Goal: Contribute content: Contribute content

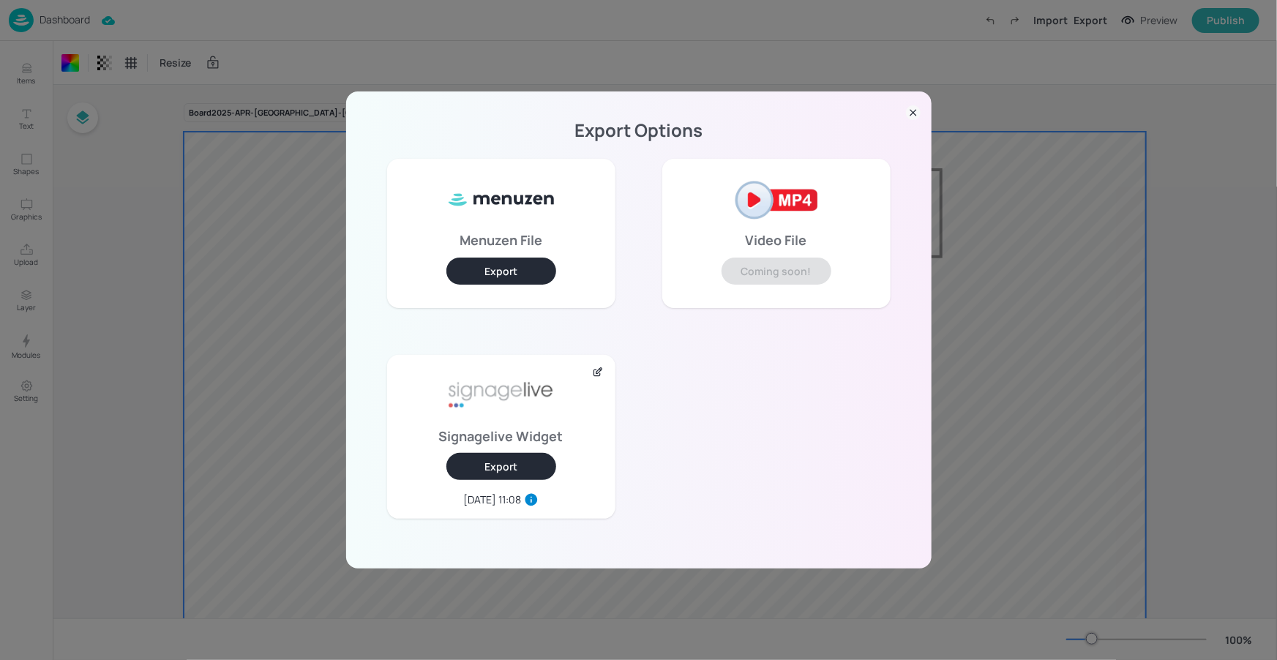
scroll to position [80, 0]
click at [914, 118] on icon at bounding box center [913, 112] width 15 height 15
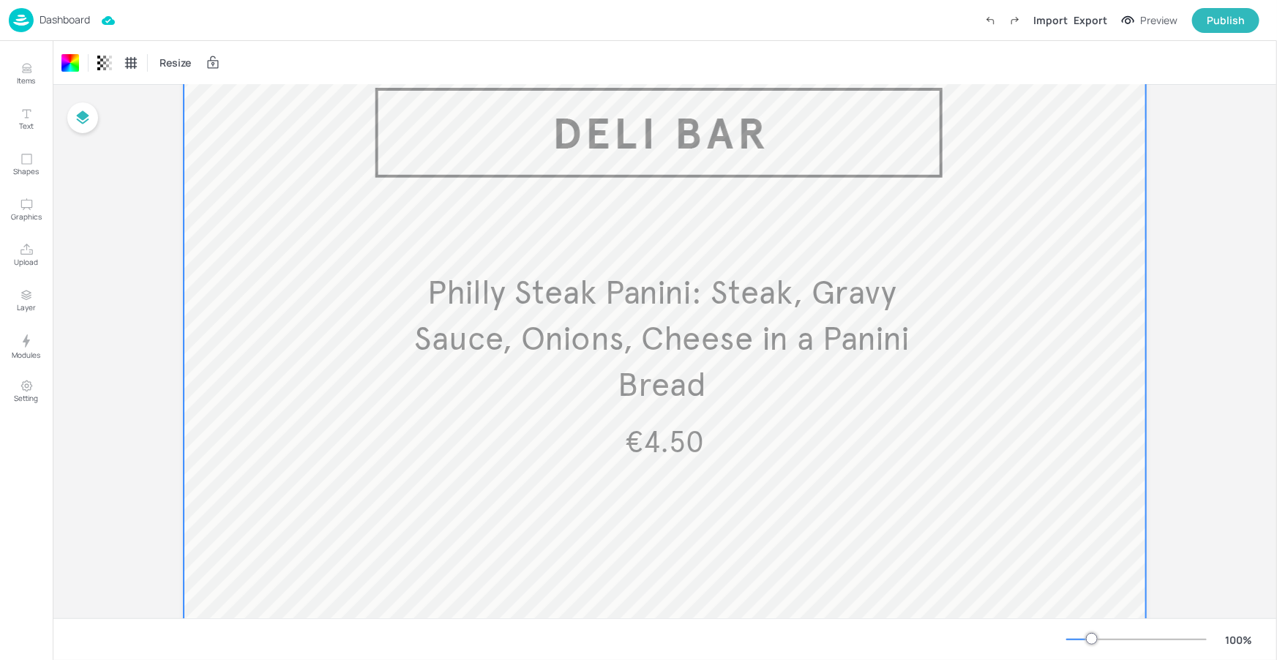
click at [81, 15] on p "Dashboard" at bounding box center [65, 20] width 50 height 10
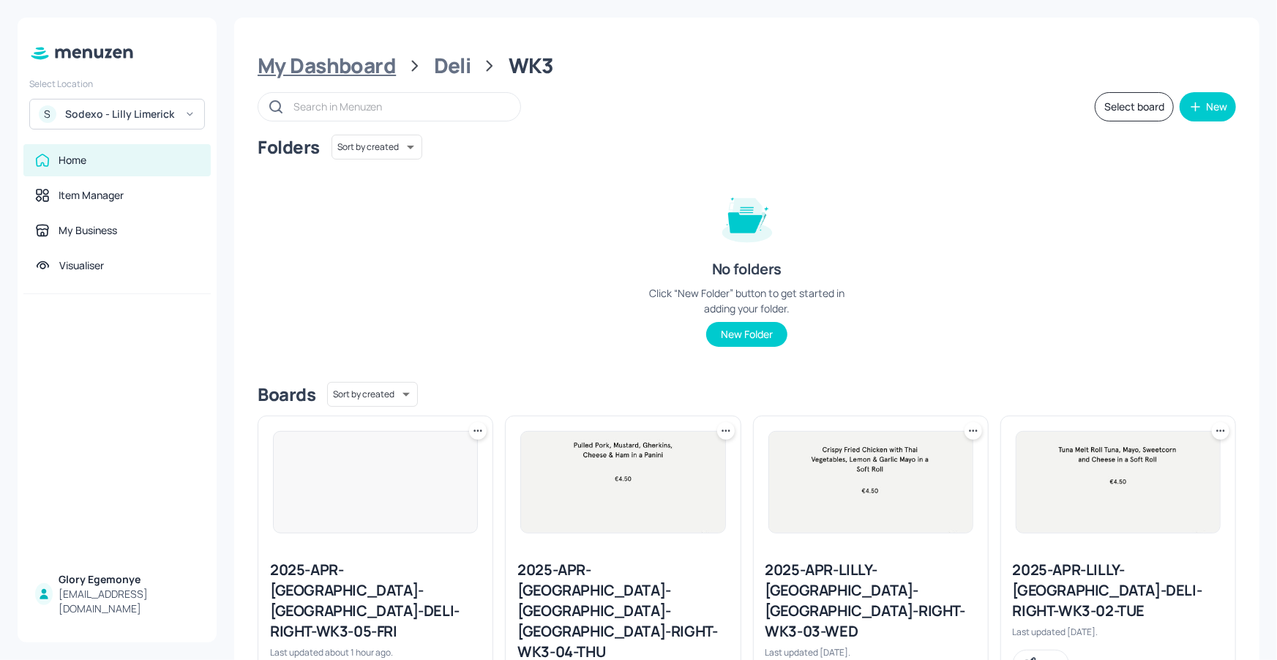
click at [368, 66] on div "My Dashboard" at bounding box center [327, 66] width 138 height 26
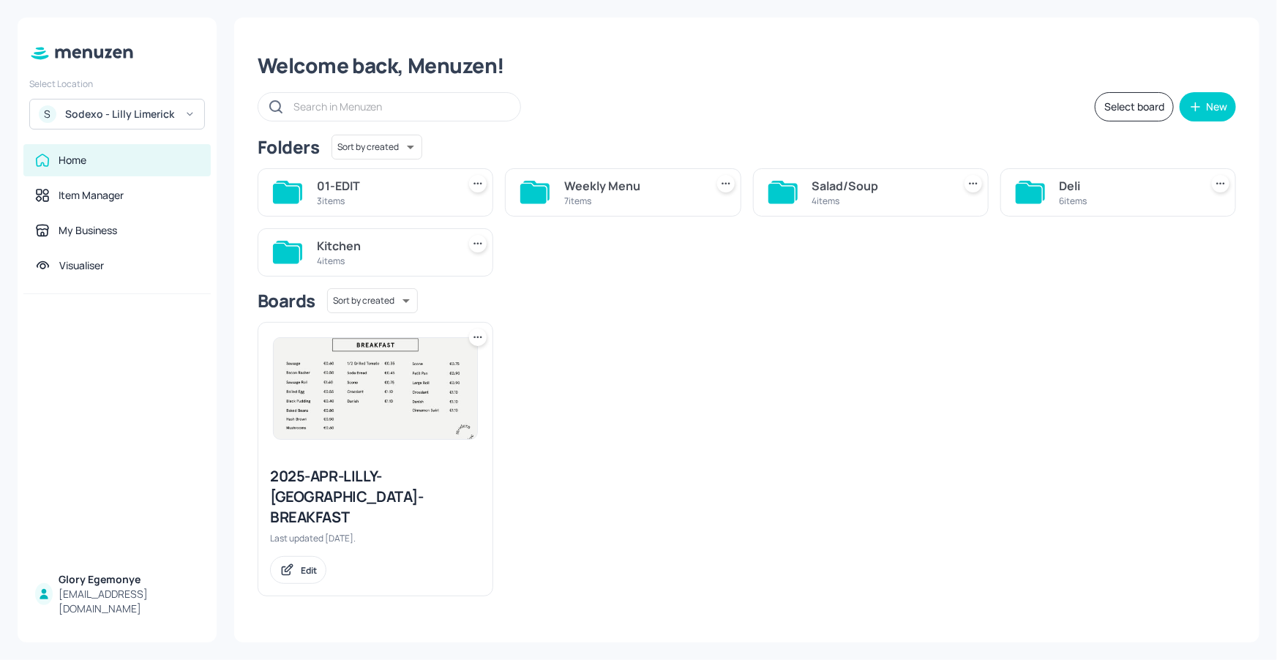
click at [557, 141] on div "Folders Sort by created id ​" at bounding box center [747, 147] width 978 height 25
click at [149, 99] on div "S Sodexo - Lilly Limerick" at bounding box center [117, 114] width 176 height 31
click at [152, 108] on div at bounding box center [638, 330] width 1277 height 660
click at [154, 130] on div "Select Location S Sodexo - Lilly [GEOGRAPHIC_DATA] Home Item Manager My Busines…" at bounding box center [117, 330] width 199 height 625
click at [161, 125] on div "S Sodexo - Lilly Limerick" at bounding box center [117, 114] width 176 height 31
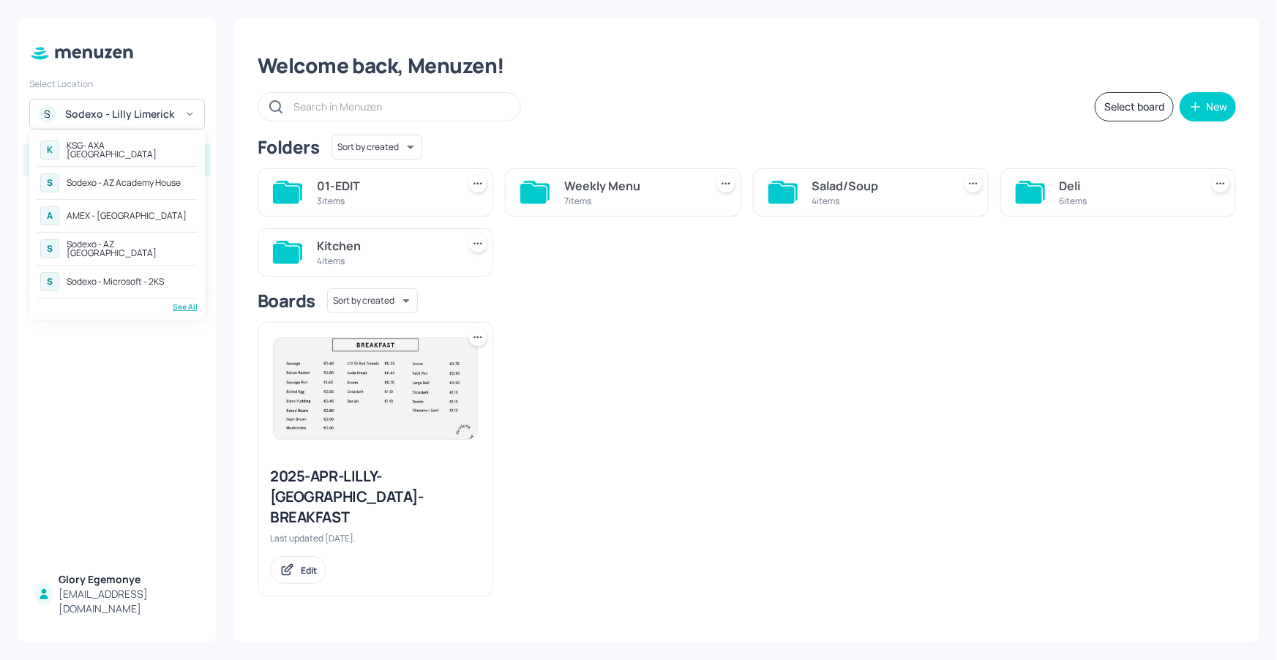
click at [677, 418] on div at bounding box center [638, 330] width 1277 height 660
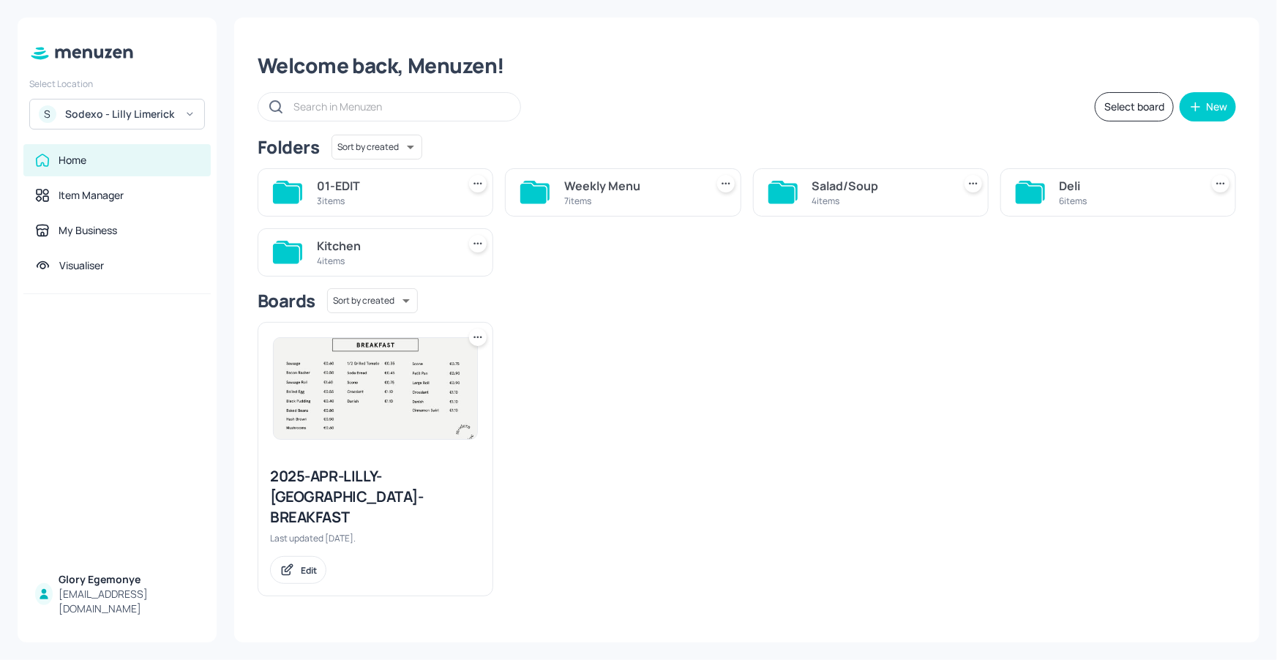
click at [169, 115] on div "Sodexo - Lilly Limerick" at bounding box center [120, 114] width 110 height 15
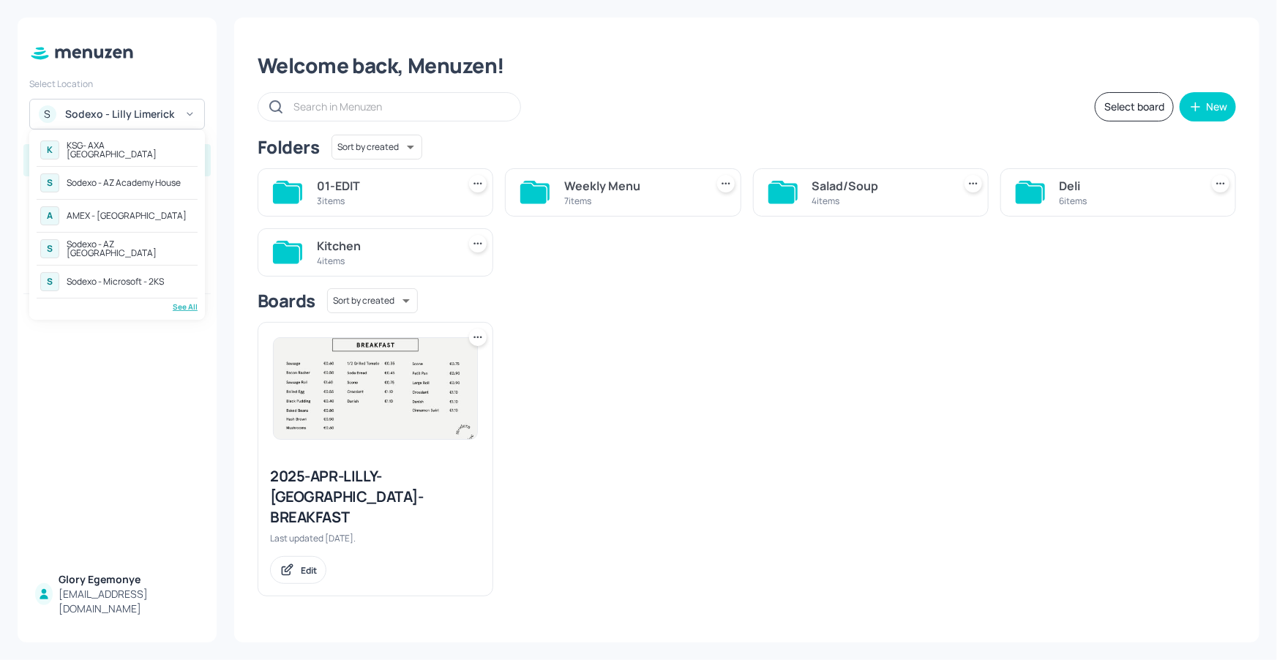
click at [160, 184] on div "Sodexo - AZ Academy House" at bounding box center [124, 183] width 114 height 9
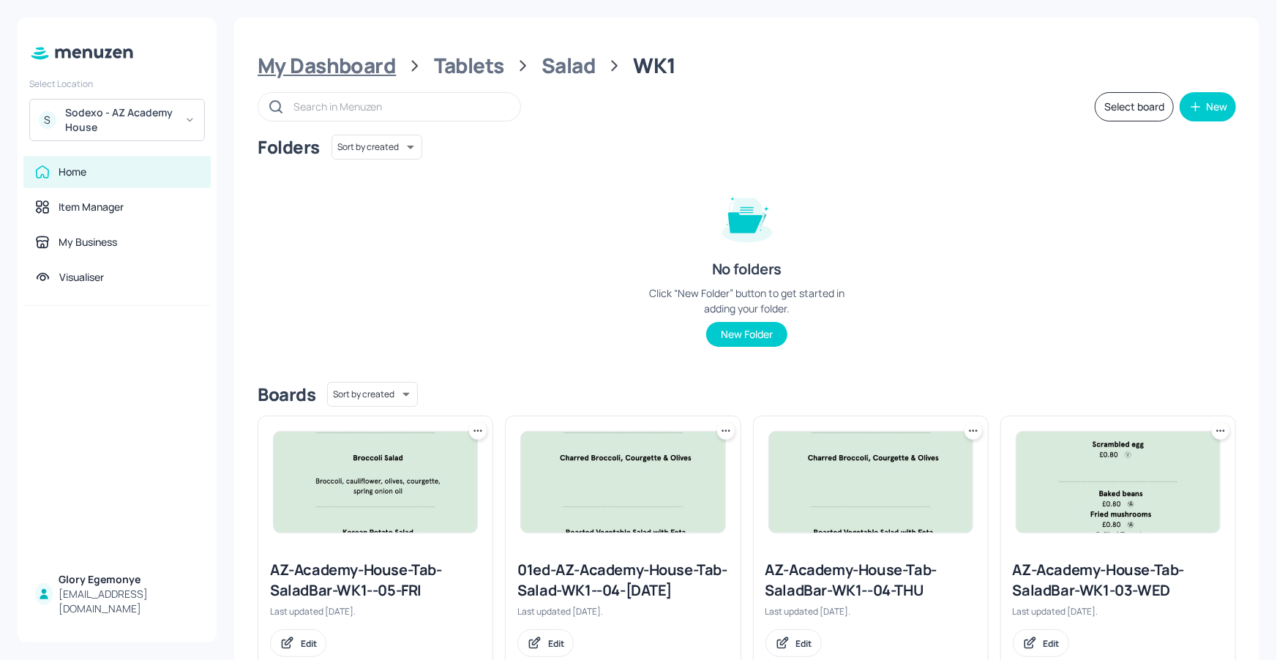
click at [388, 64] on div "My Dashboard" at bounding box center [327, 66] width 138 height 26
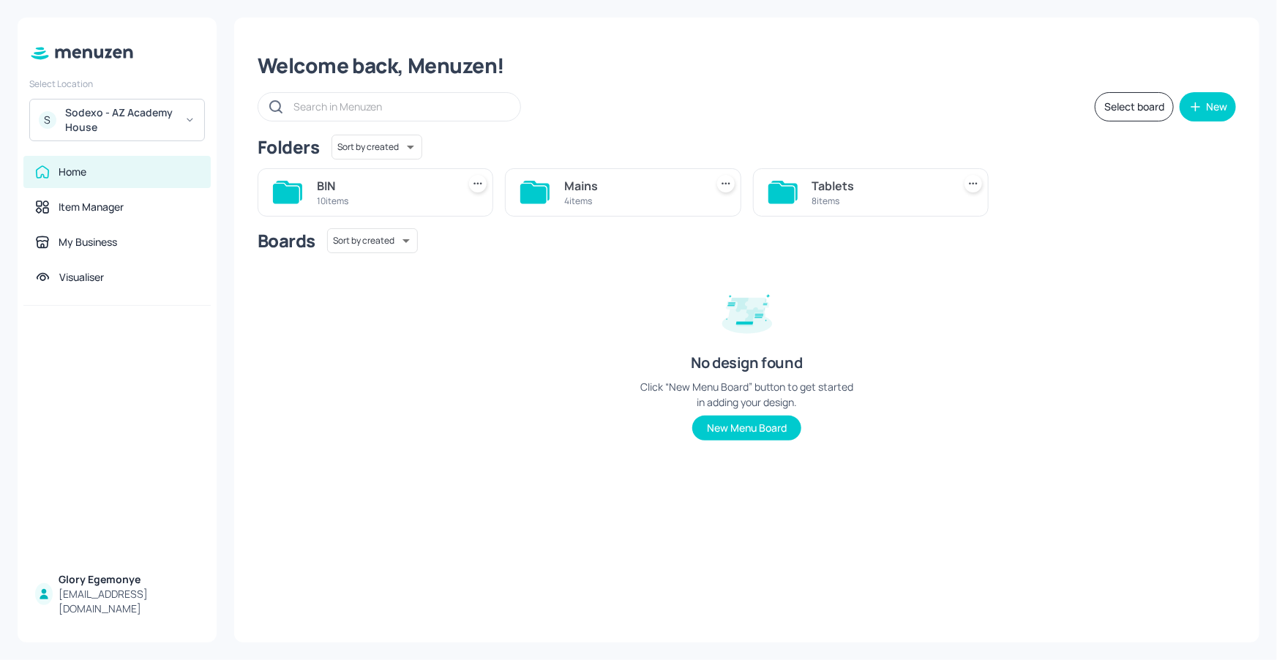
click at [789, 191] on icon at bounding box center [781, 194] width 26 height 20
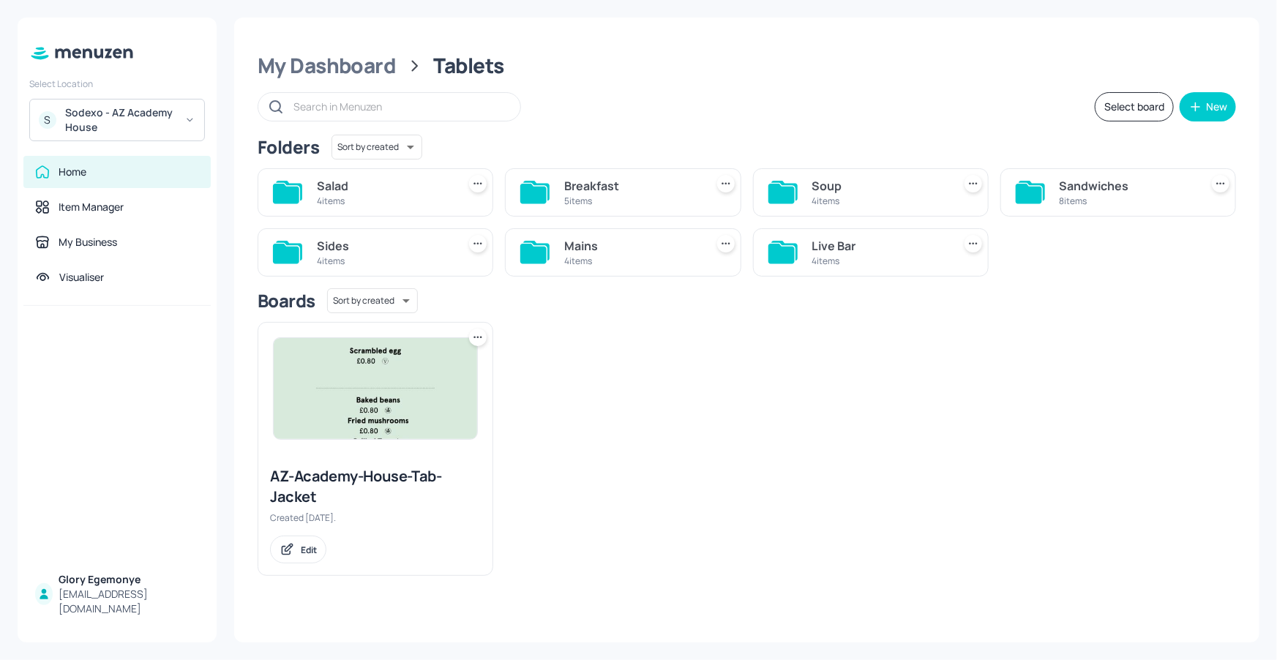
click at [789, 251] on icon at bounding box center [781, 254] width 26 height 20
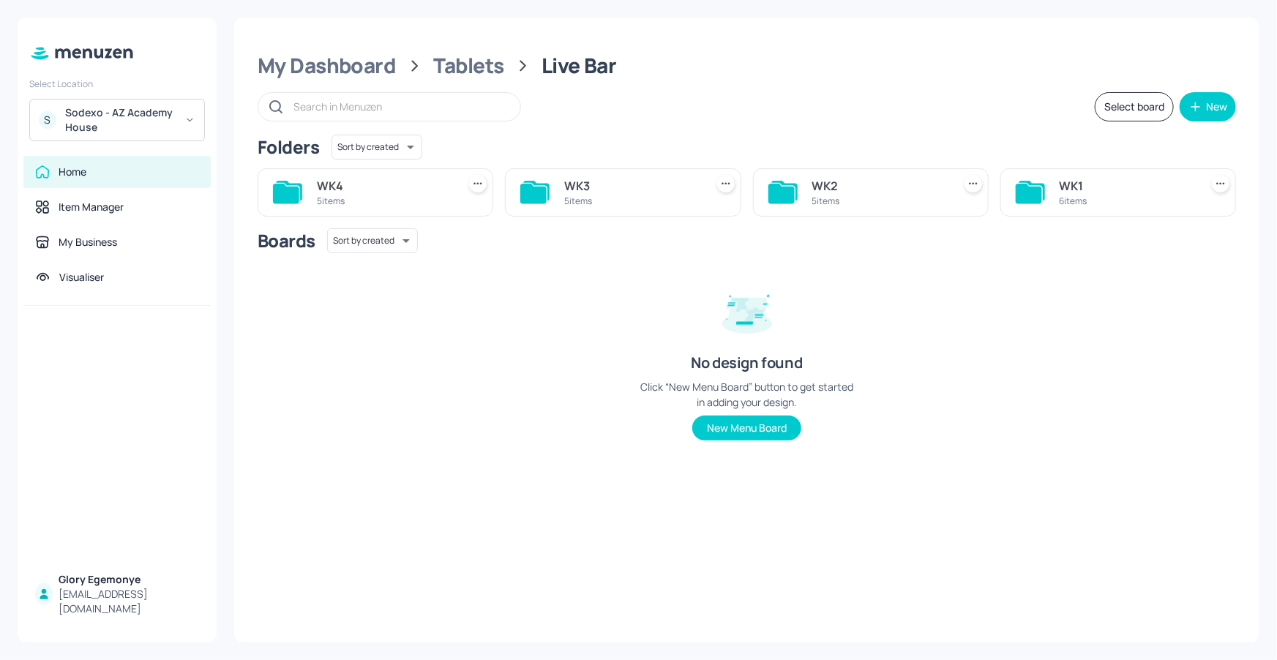
click at [787, 199] on icon at bounding box center [781, 194] width 26 height 20
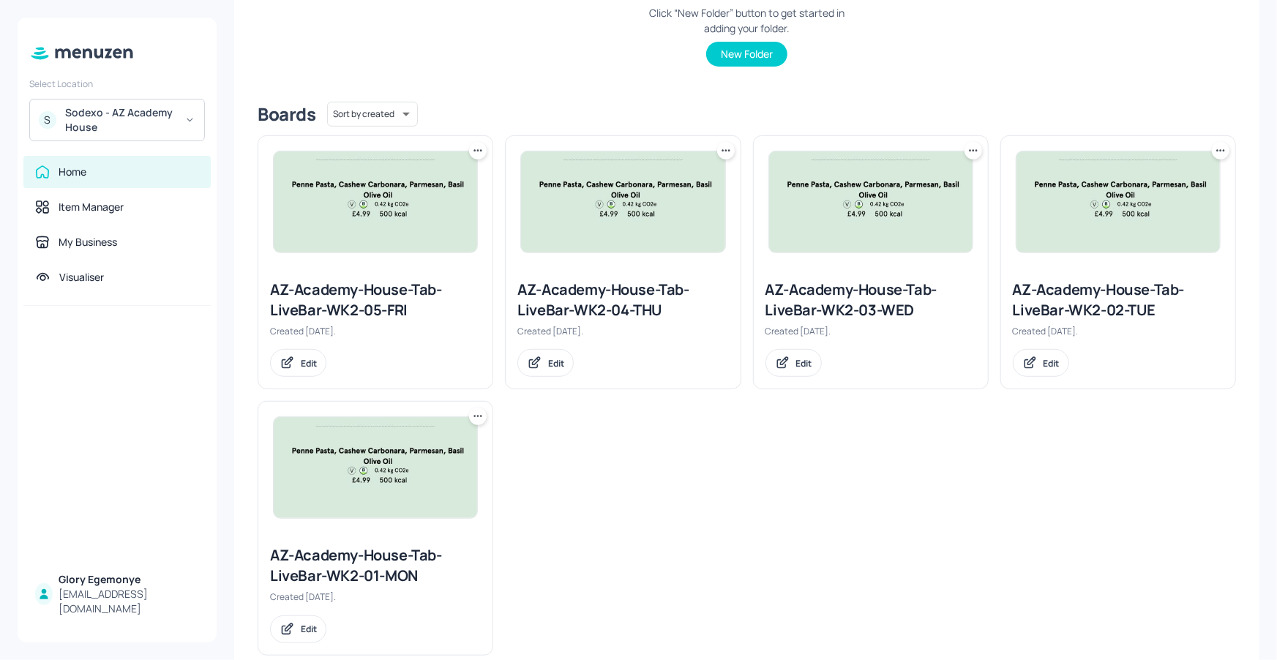
scroll to position [309, 0]
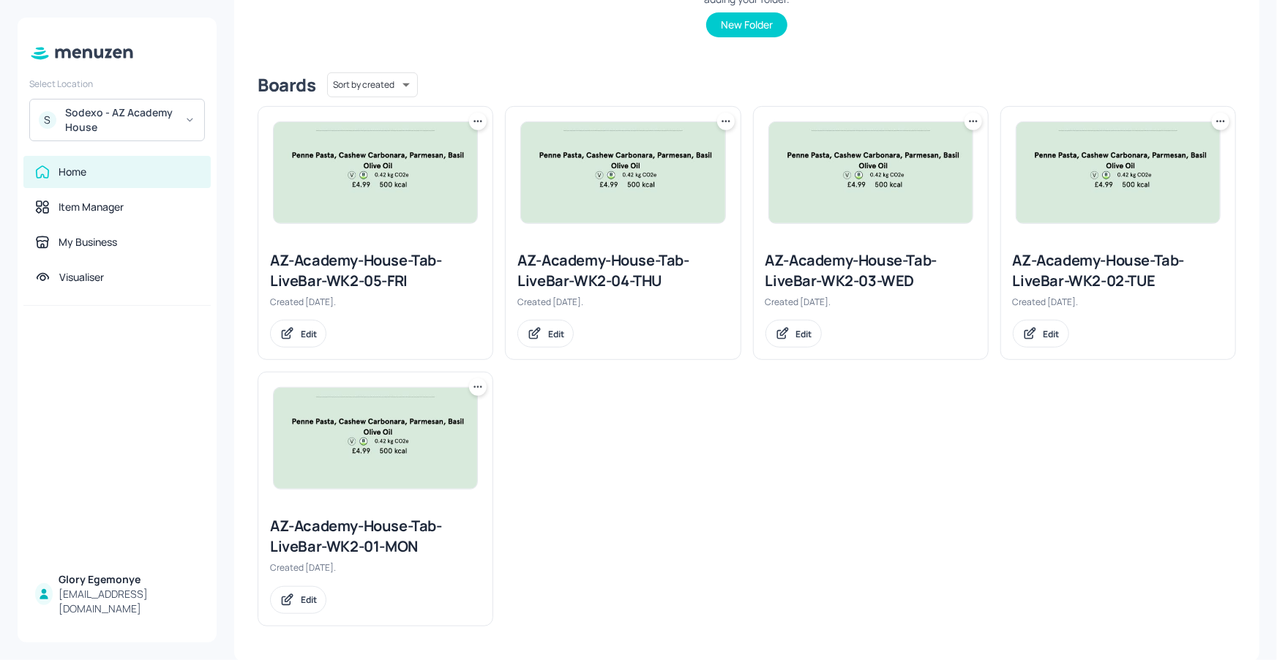
click at [330, 528] on div "AZ-Academy-House-Tab-LiveBar-WK2-01-MON" at bounding box center [375, 536] width 211 height 41
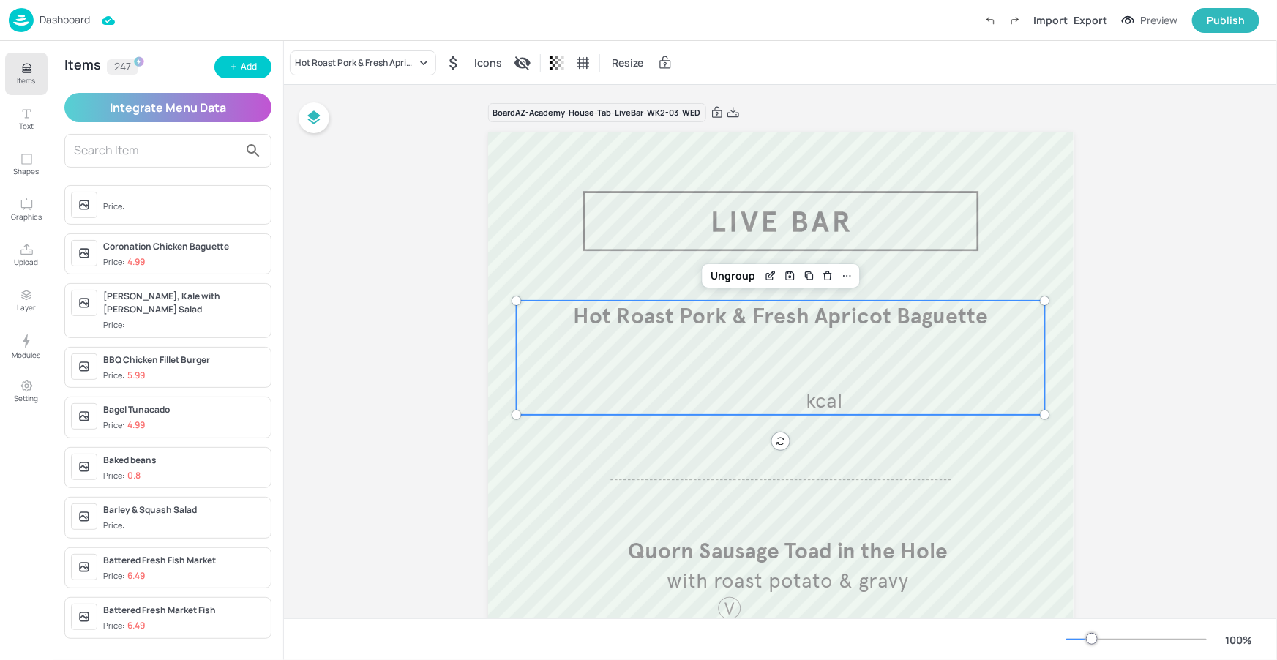
click at [668, 326] on span "Hot Roast Pork & Fresh Apricot Baguette" at bounding box center [780, 315] width 415 height 27
click at [361, 62] on div "Hot Roast Pork & Fresh Apricot Baguette" at bounding box center [355, 62] width 121 height 13
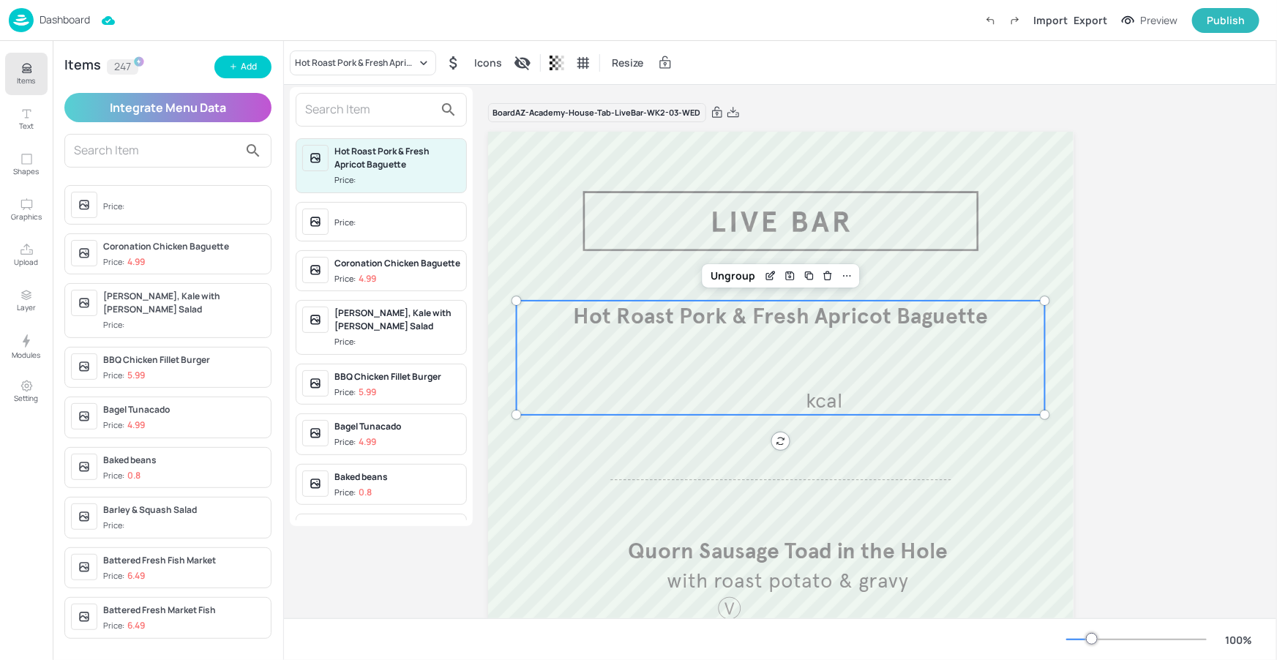
click at [353, 110] on input "text" at bounding box center [369, 109] width 129 height 23
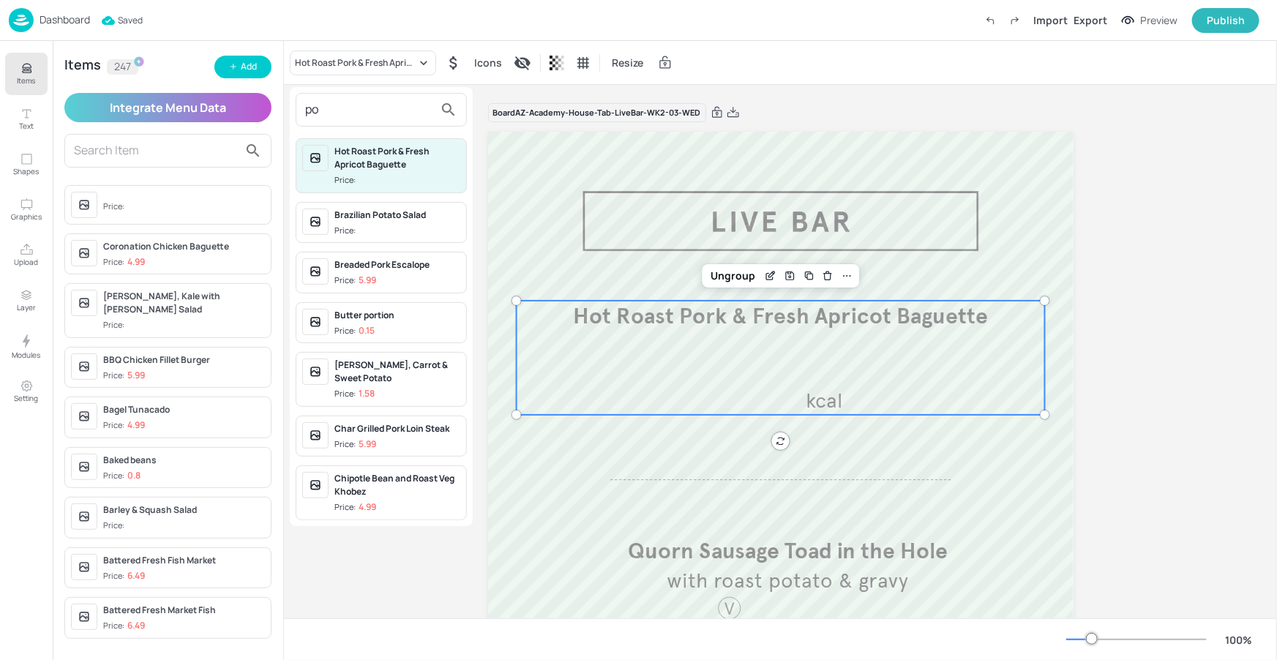
type input "p"
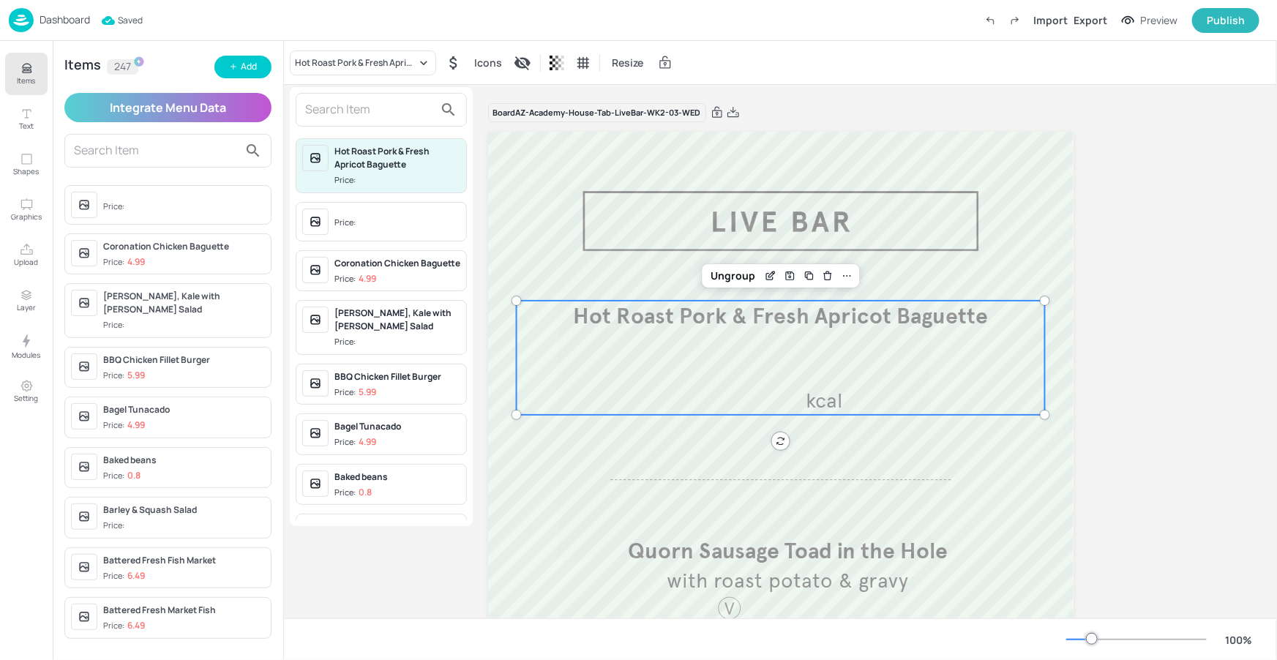
click at [222, 69] on div at bounding box center [638, 330] width 1277 height 660
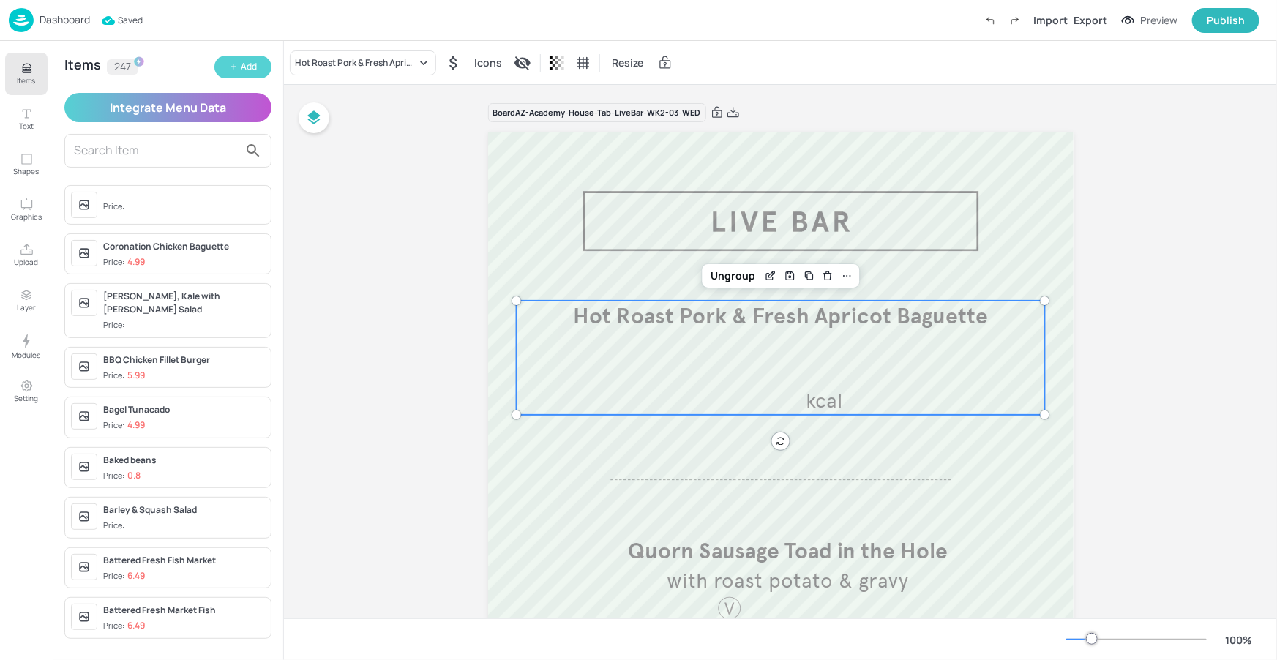
click at [229, 67] on icon "button" at bounding box center [233, 66] width 9 height 9
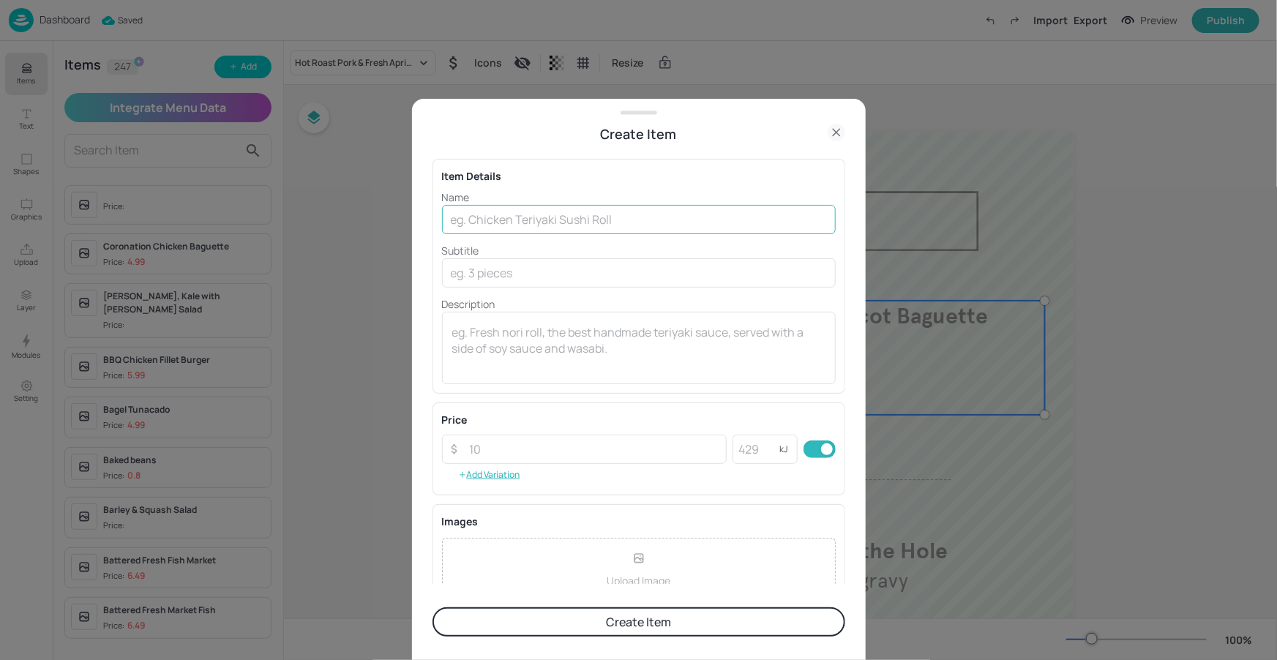
click at [461, 233] on input "text" at bounding box center [639, 219] width 394 height 29
type input "Roast Pork"
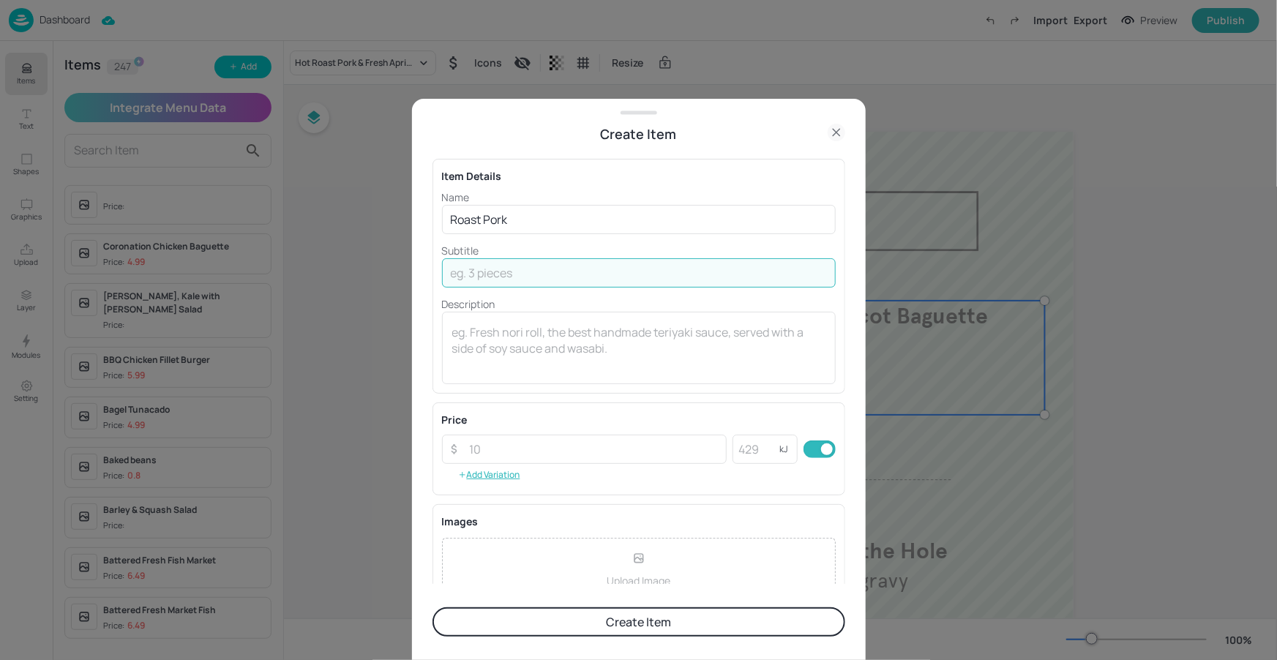
click at [523, 260] on input "text" at bounding box center [639, 272] width 394 height 29
paste input "roast potatoes, with apple sauce and gravy"
click at [565, 272] on input "roast potatoes, with apple sauce and gravy" at bounding box center [639, 272] width 394 height 29
click at [647, 271] on input "roast potatoes, with apple sauce and gravy" at bounding box center [639, 272] width 394 height 29
click at [448, 274] on input "roast potatoes, with apple sauce & gravy" at bounding box center [639, 272] width 394 height 29
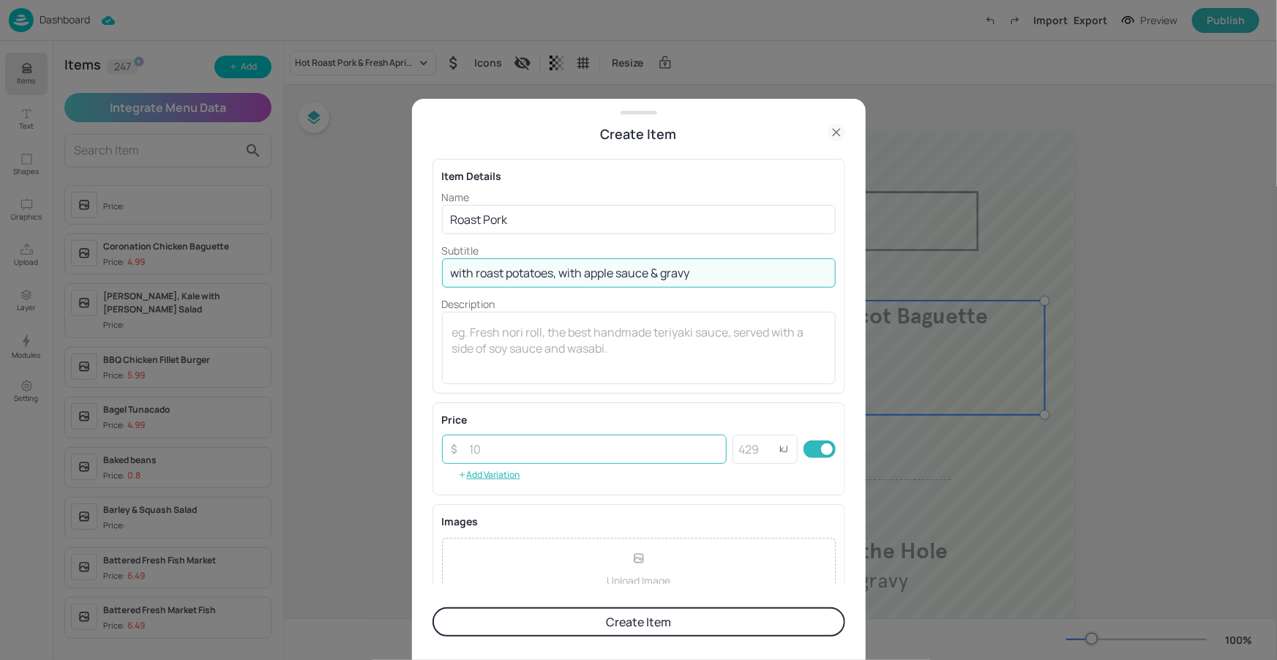
type input "with roast potatoes, with apple sauce & gravy"
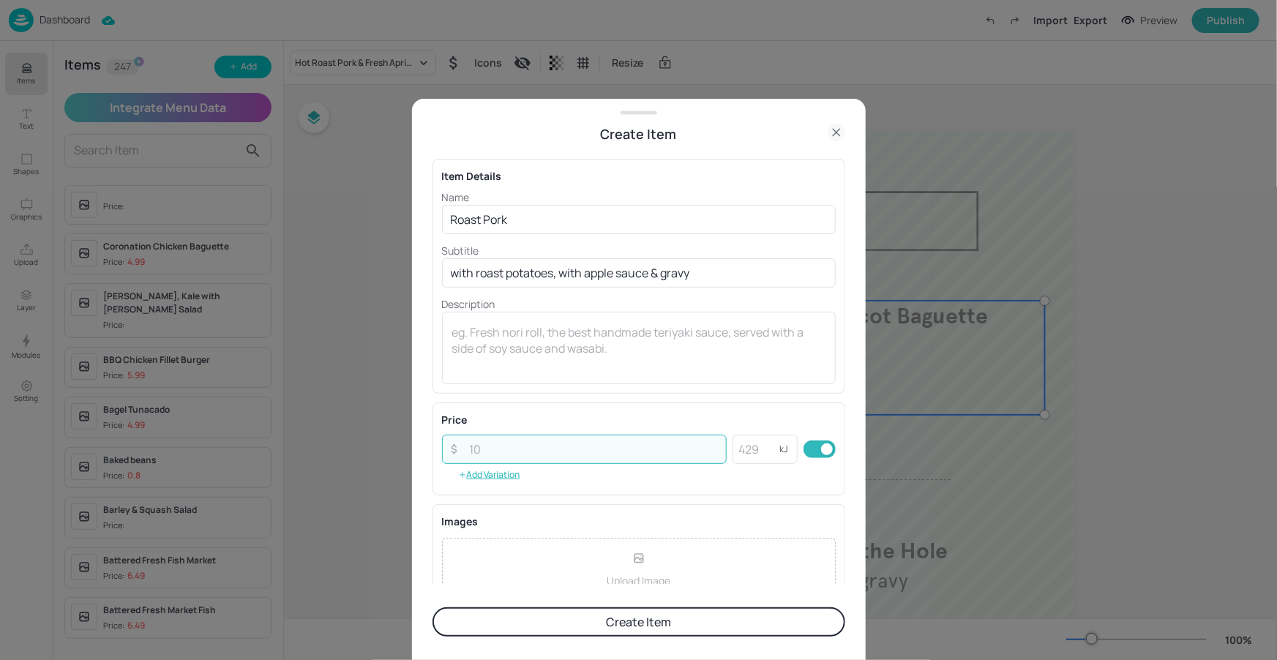
click at [653, 444] on input "number" at bounding box center [594, 449] width 266 height 29
type input "6.99"
click at [670, 384] on div "Item Details Name Roast Pork ​ Subtitle with roast potatoes, with apple sauce &…" at bounding box center [638, 276] width 413 height 235
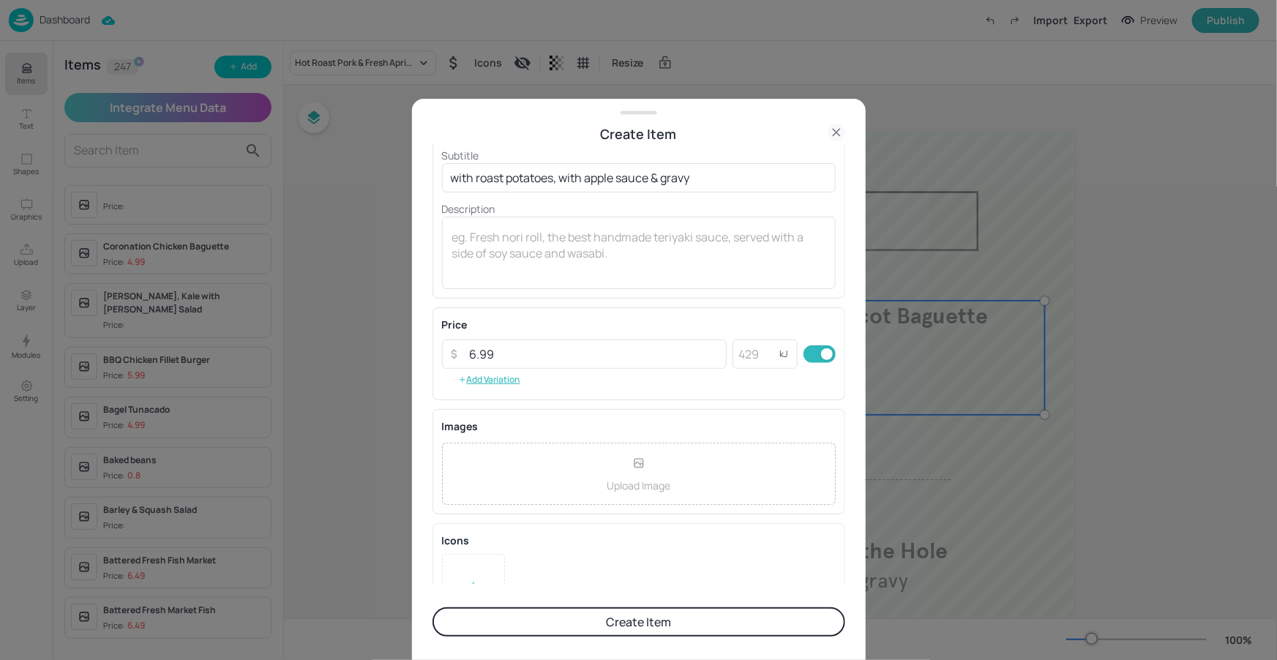
scroll to position [121, 0]
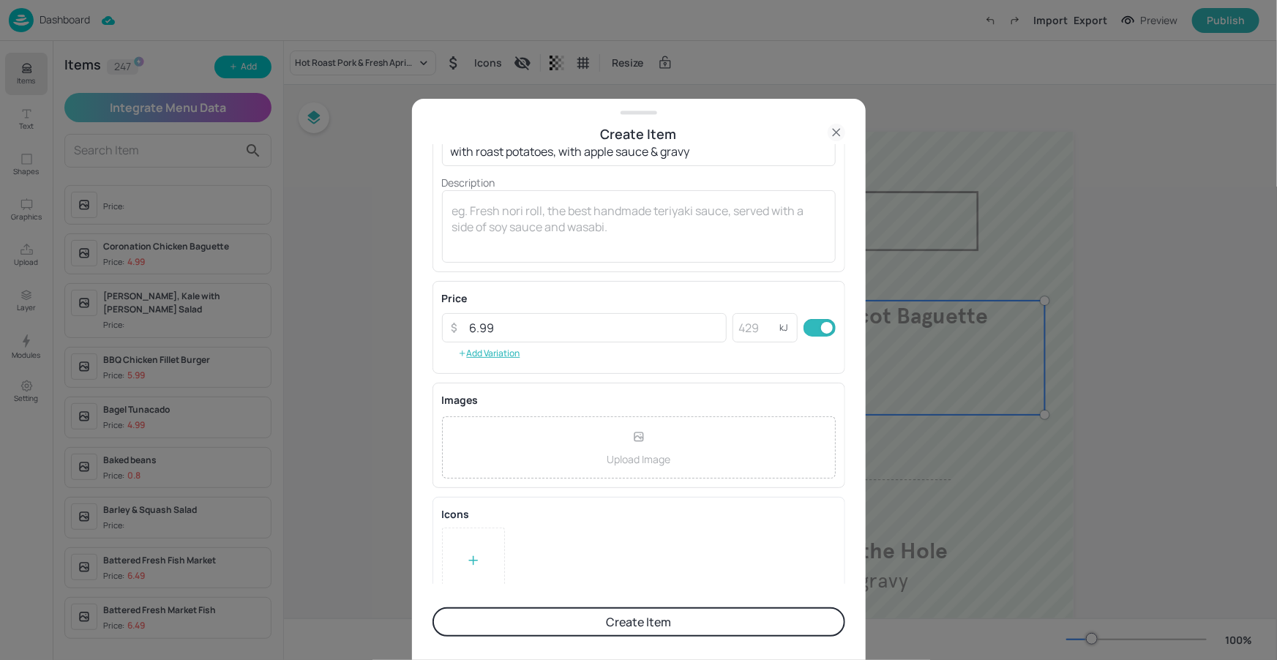
click at [591, 617] on button "Create Item" at bounding box center [638, 621] width 413 height 29
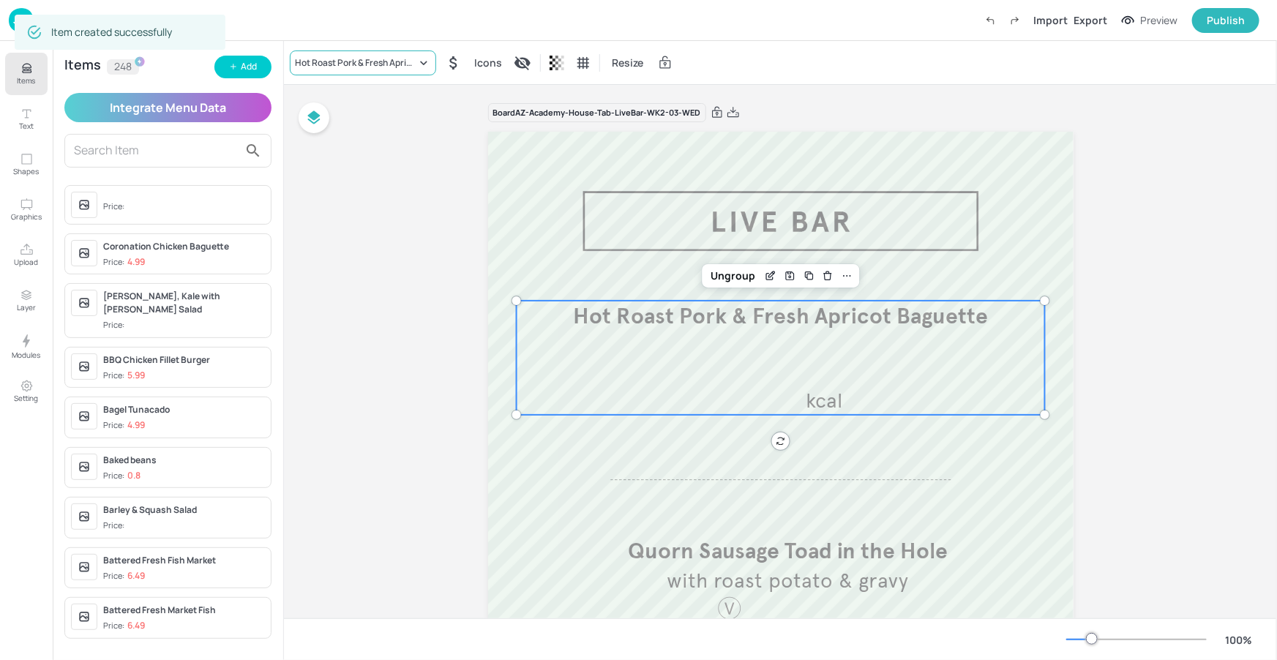
click at [416, 70] on div "Hot Roast Pork & Fresh Apricot Baguette" at bounding box center [363, 62] width 146 height 25
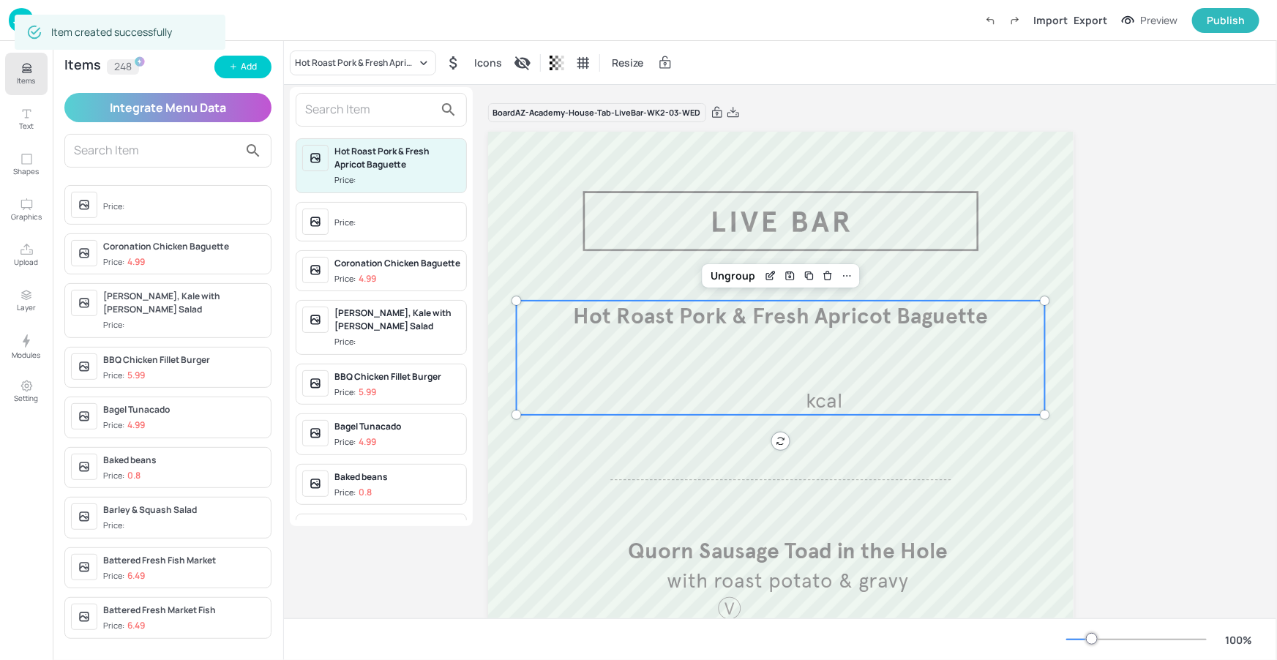
click at [386, 116] on input "text" at bounding box center [369, 109] width 129 height 23
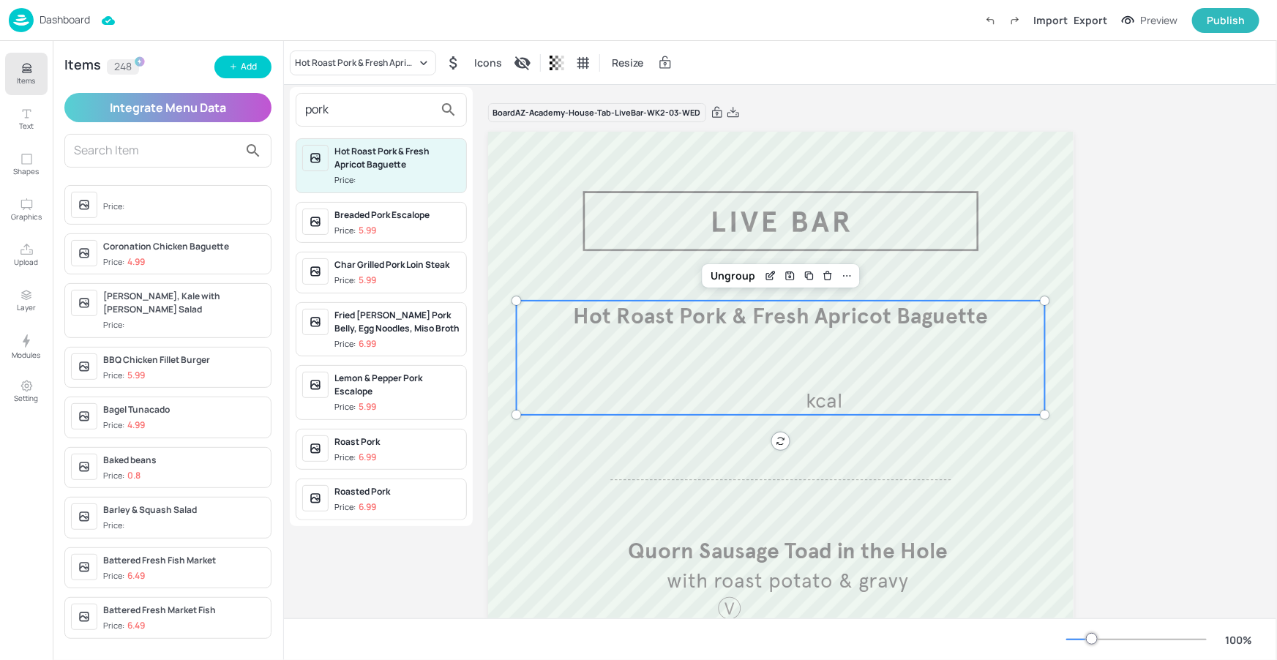
type input "pork"
click at [386, 453] on span "Price: 6.99" at bounding box center [397, 457] width 126 height 12
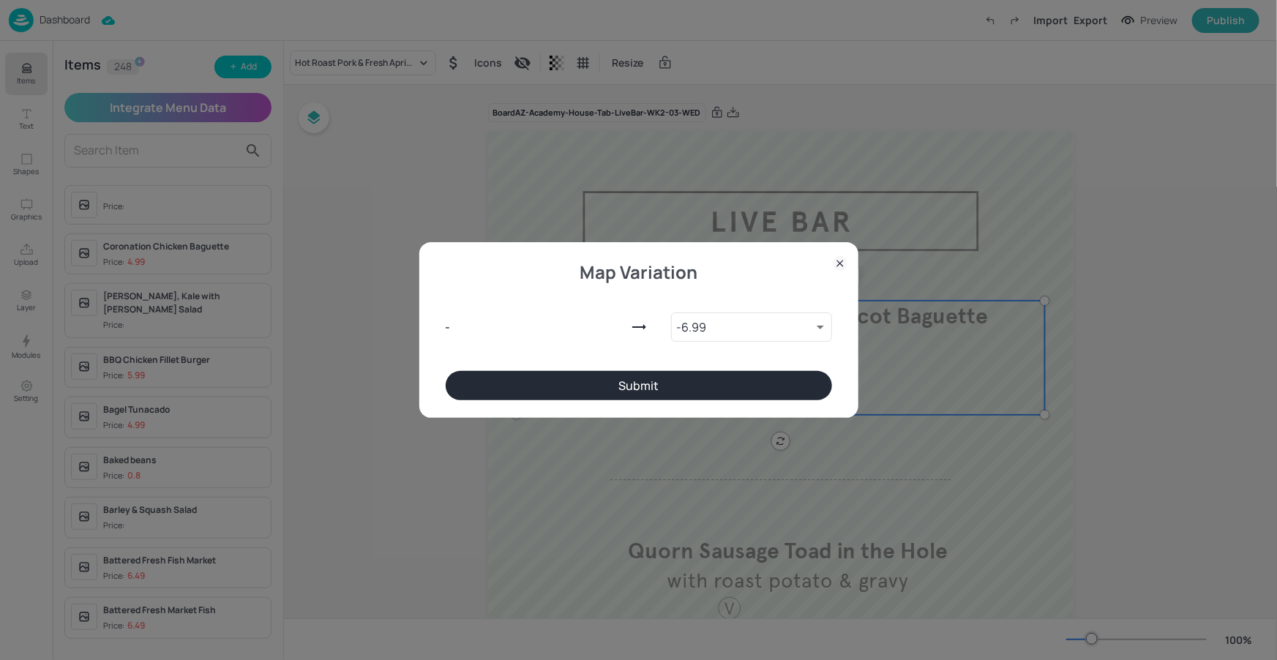
click at [568, 385] on button "Submit" at bounding box center [639, 385] width 386 height 29
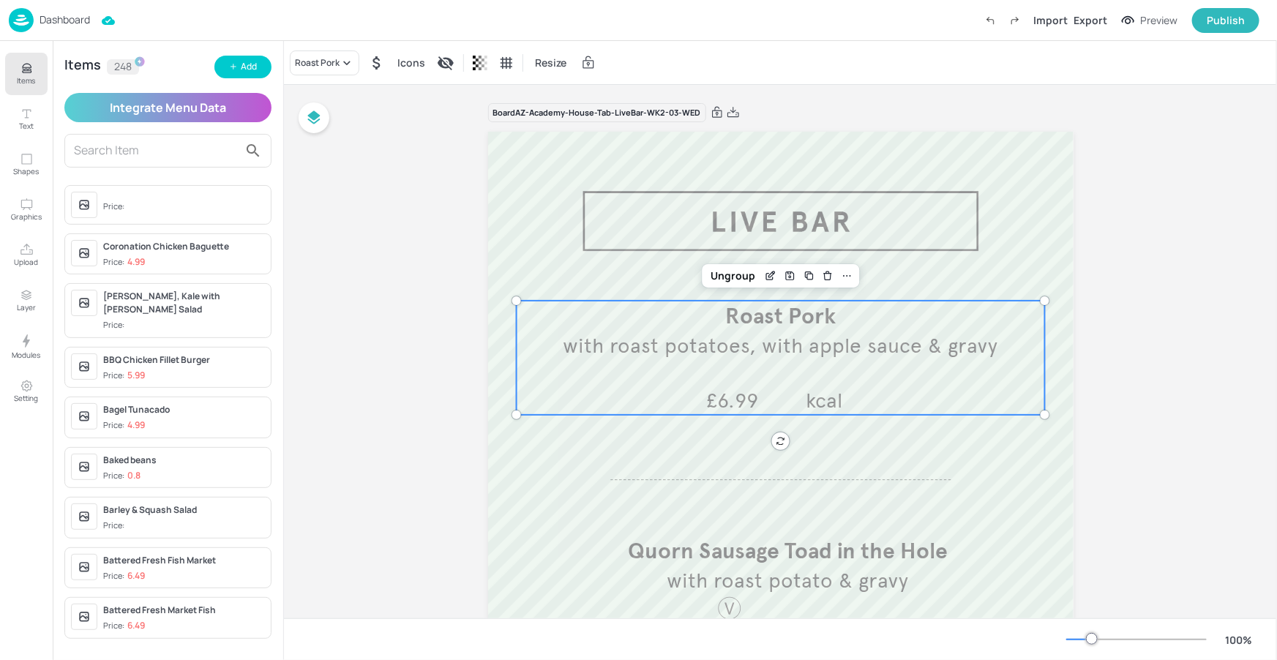
click at [34, 79] on p "Items" at bounding box center [27, 80] width 18 height 10
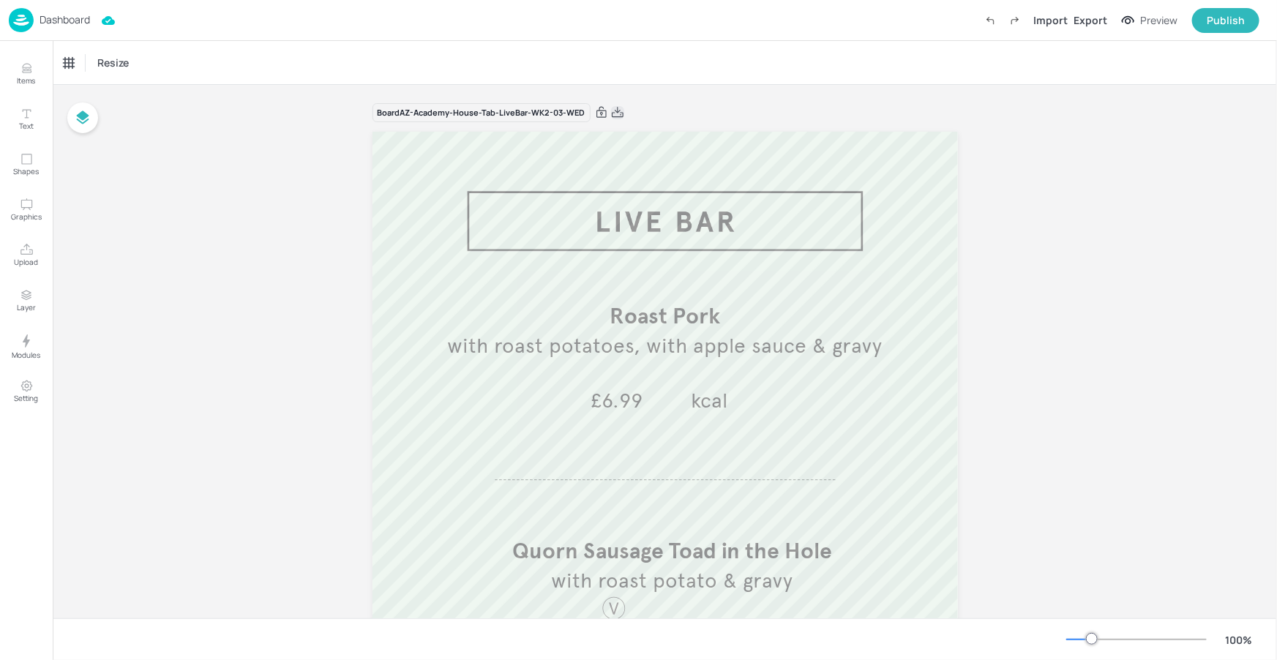
click at [614, 112] on icon at bounding box center [618, 112] width 12 height 10
